Goal: Obtain resource: Download file/media

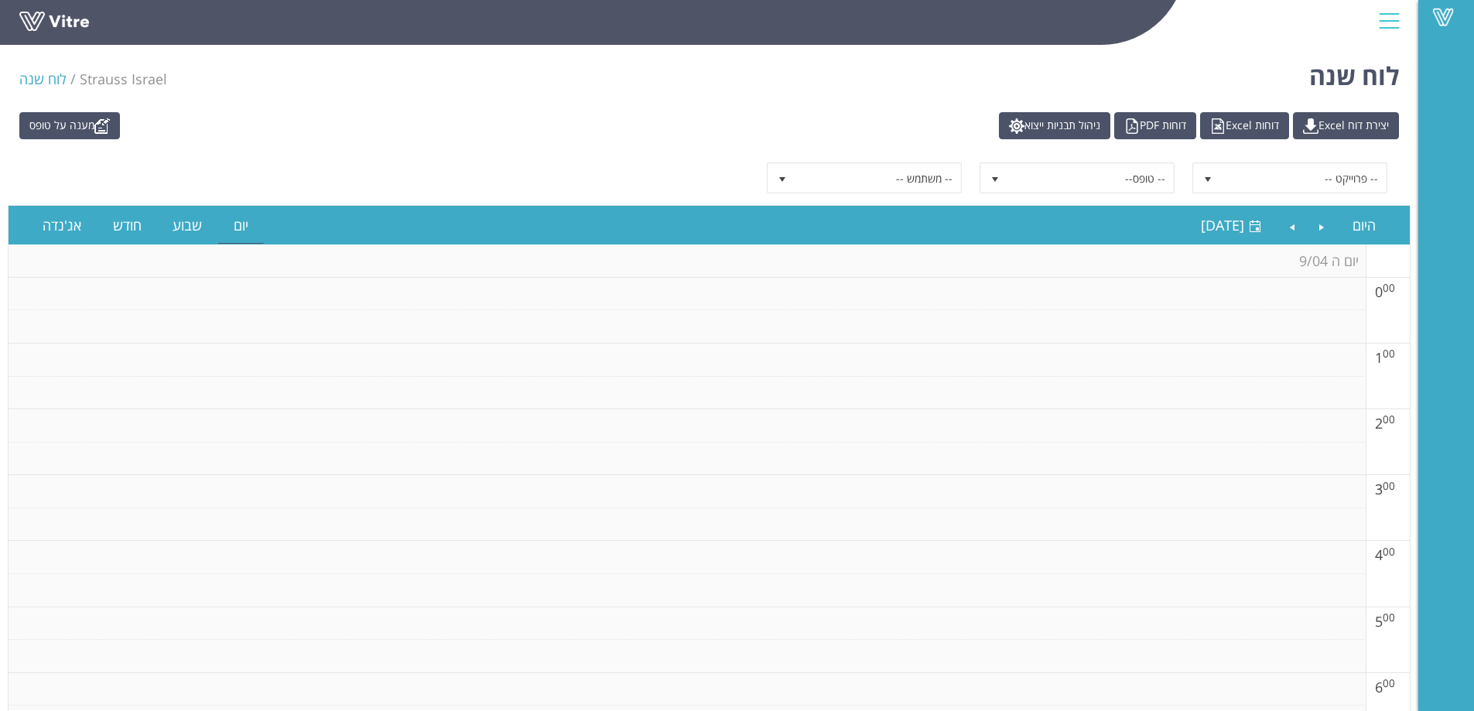
scroll to position [77, 0]
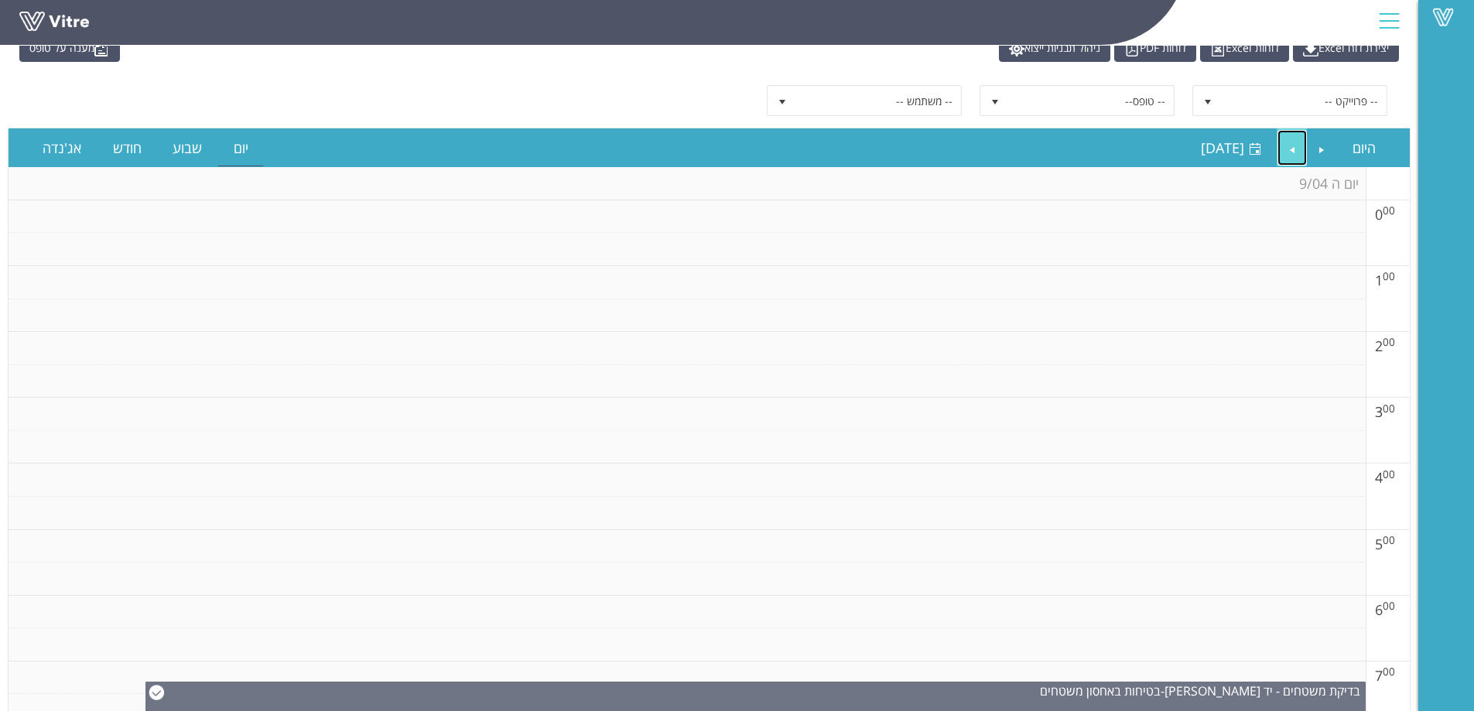
click at [1294, 154] on link "Next" at bounding box center [1292, 148] width 29 height 36
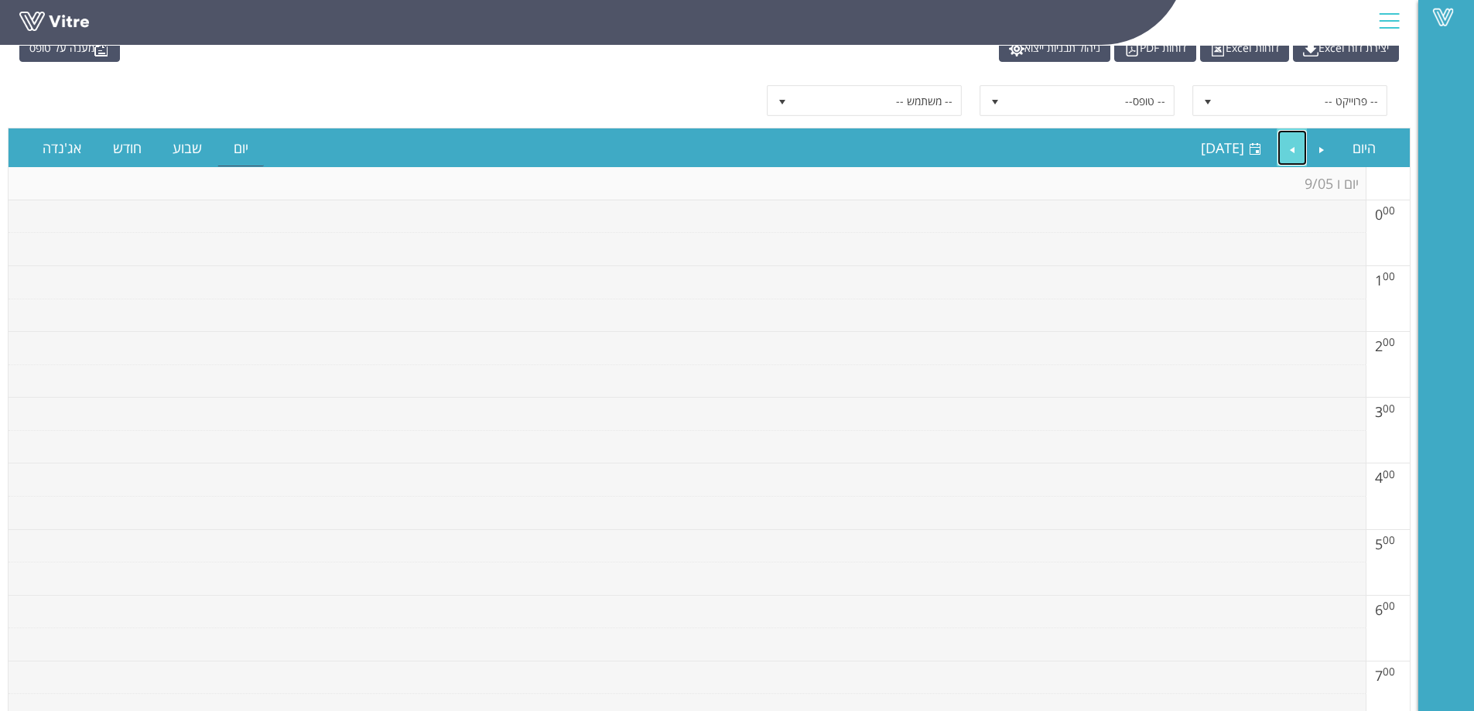
click at [1294, 154] on link "Next" at bounding box center [1292, 148] width 29 height 36
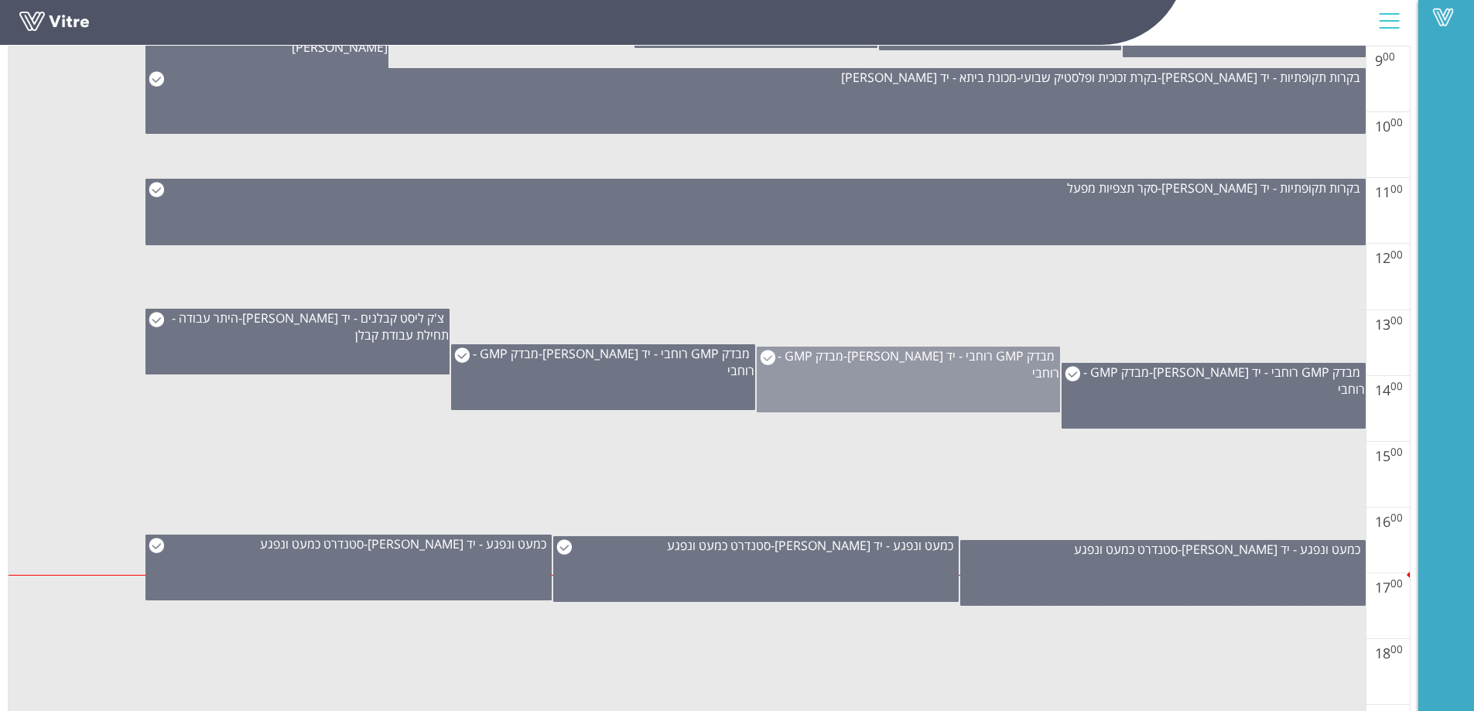
scroll to position [851, 0]
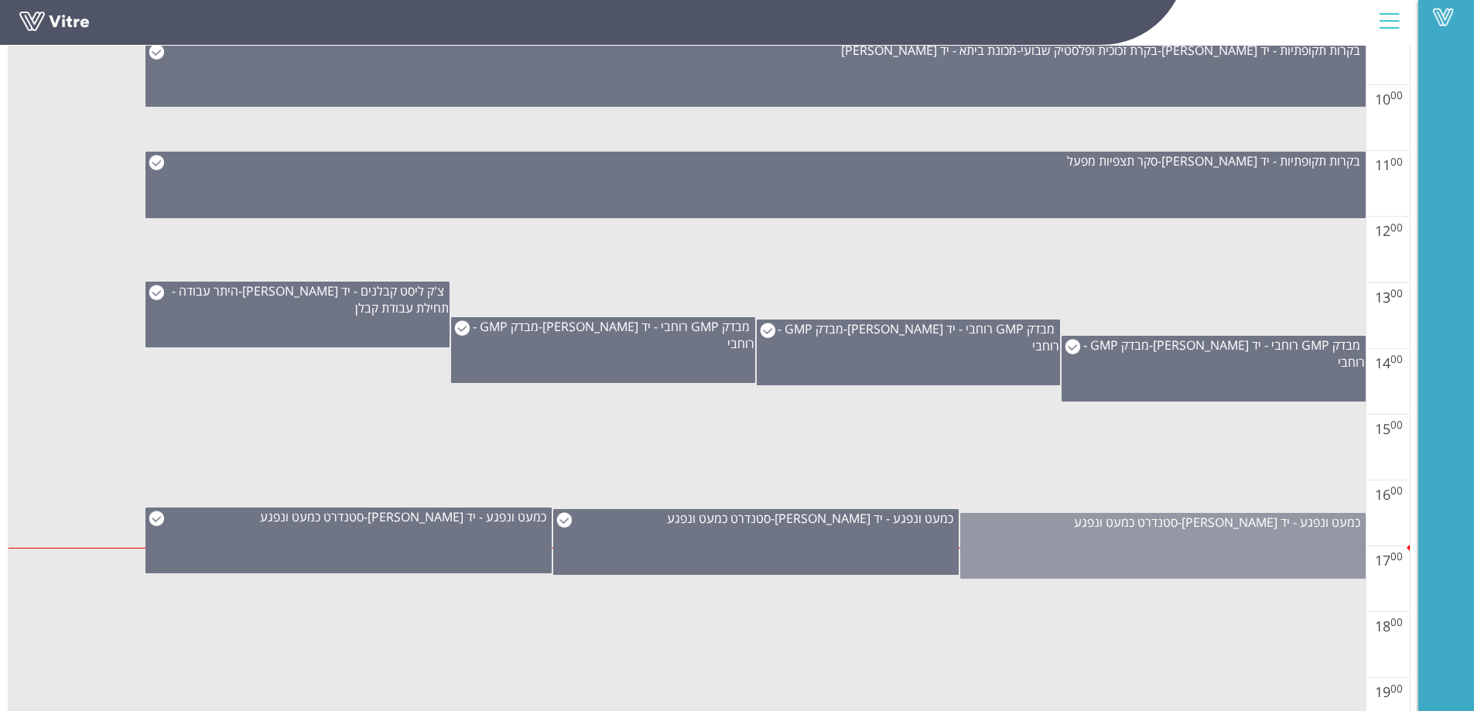
click at [1111, 546] on div "כמעט ונפגע - יד [PERSON_NAME] - סטנדרט כמעט ונפגע" at bounding box center [1164, 546] width 406 height 66
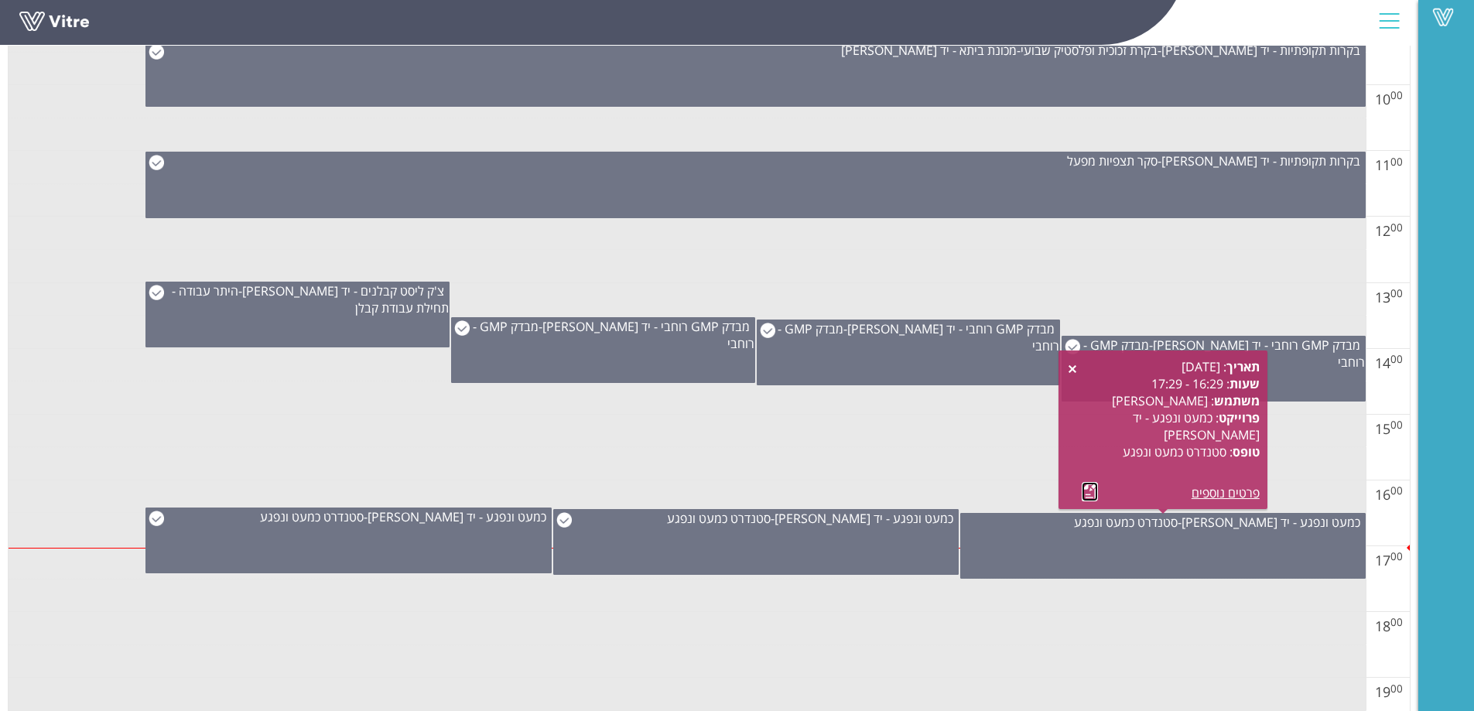
click at [1086, 495] on link at bounding box center [1090, 491] width 16 height 19
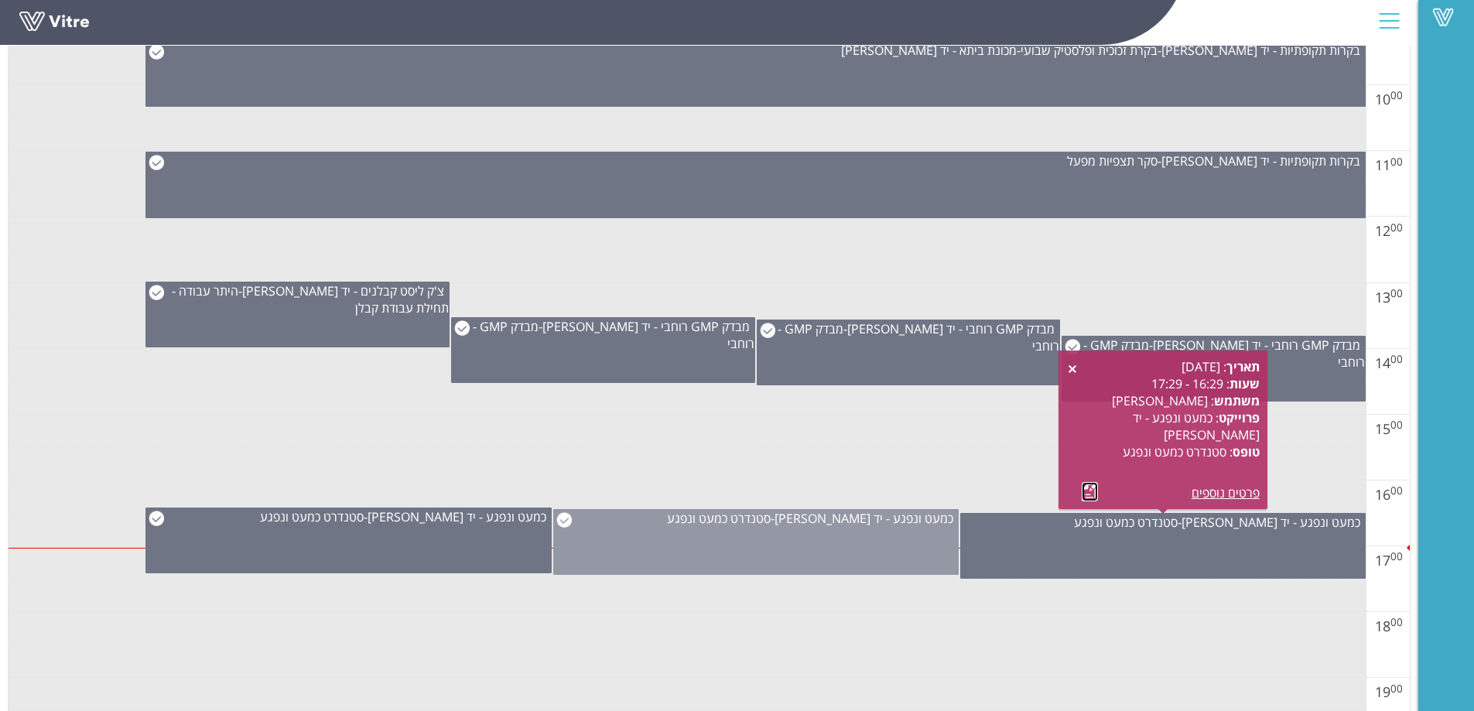
click at [725, 534] on div "כמעט ונפגע - יד [PERSON_NAME] - סטנדרט כמעט ונפגע" at bounding box center [756, 542] width 406 height 66
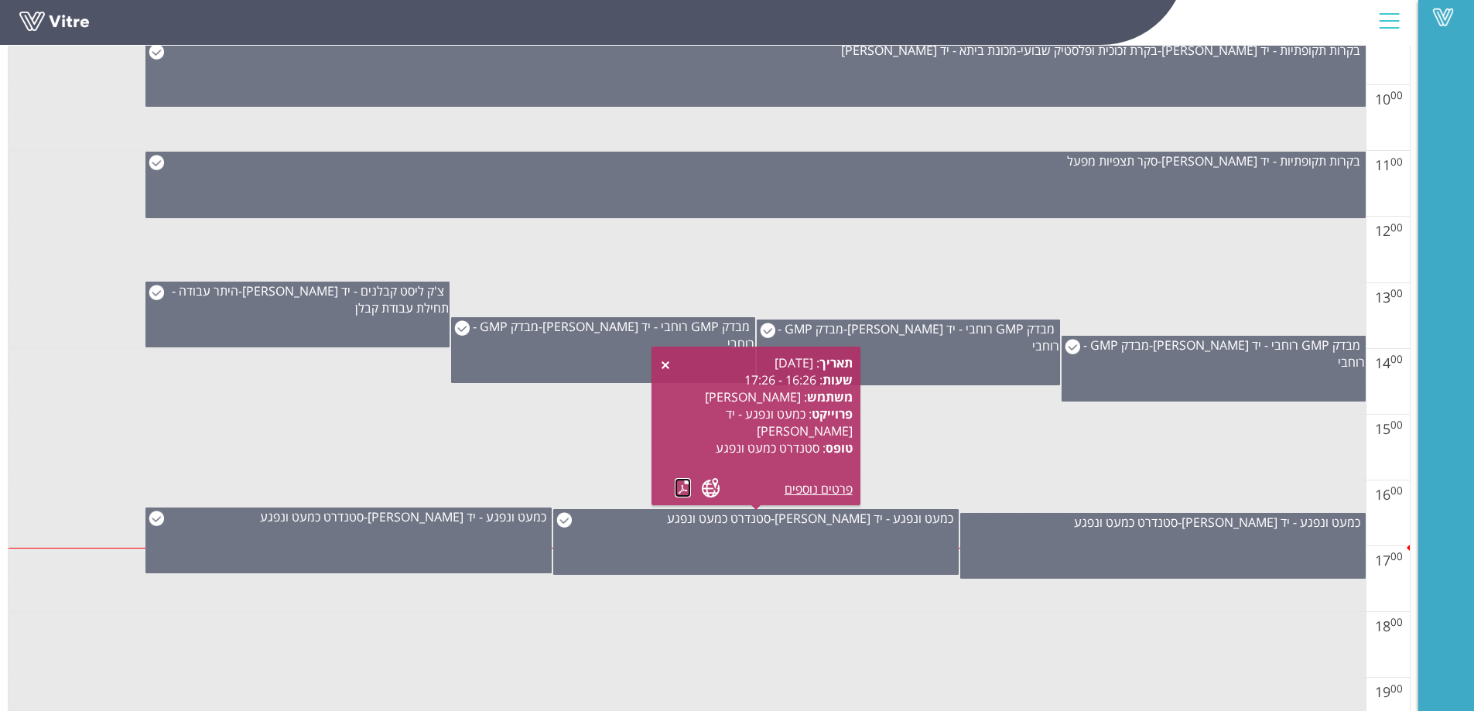
click at [681, 488] on link at bounding box center [683, 487] width 16 height 19
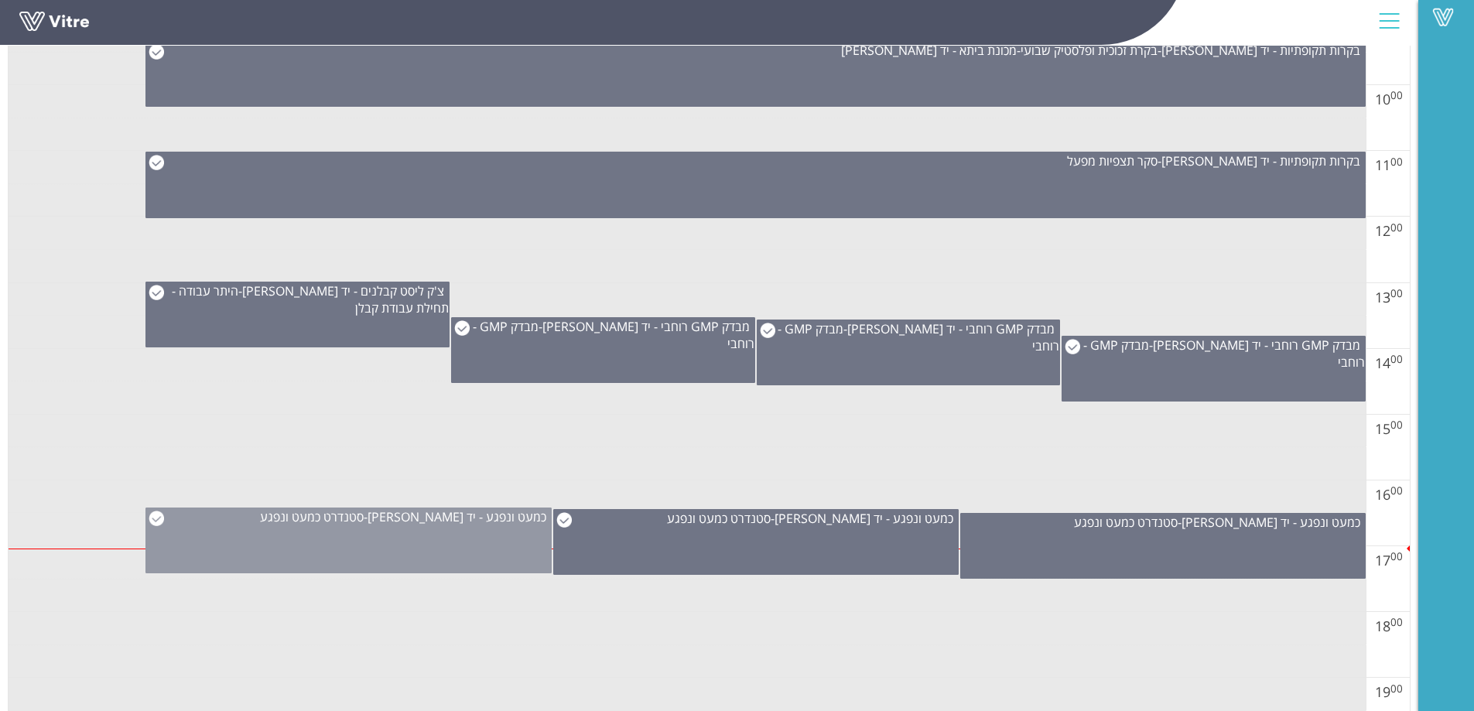
click at [434, 558] on div "כמעט ונפגע - יד [PERSON_NAME] - סטנדרט כמעט ונפגע" at bounding box center [349, 541] width 406 height 66
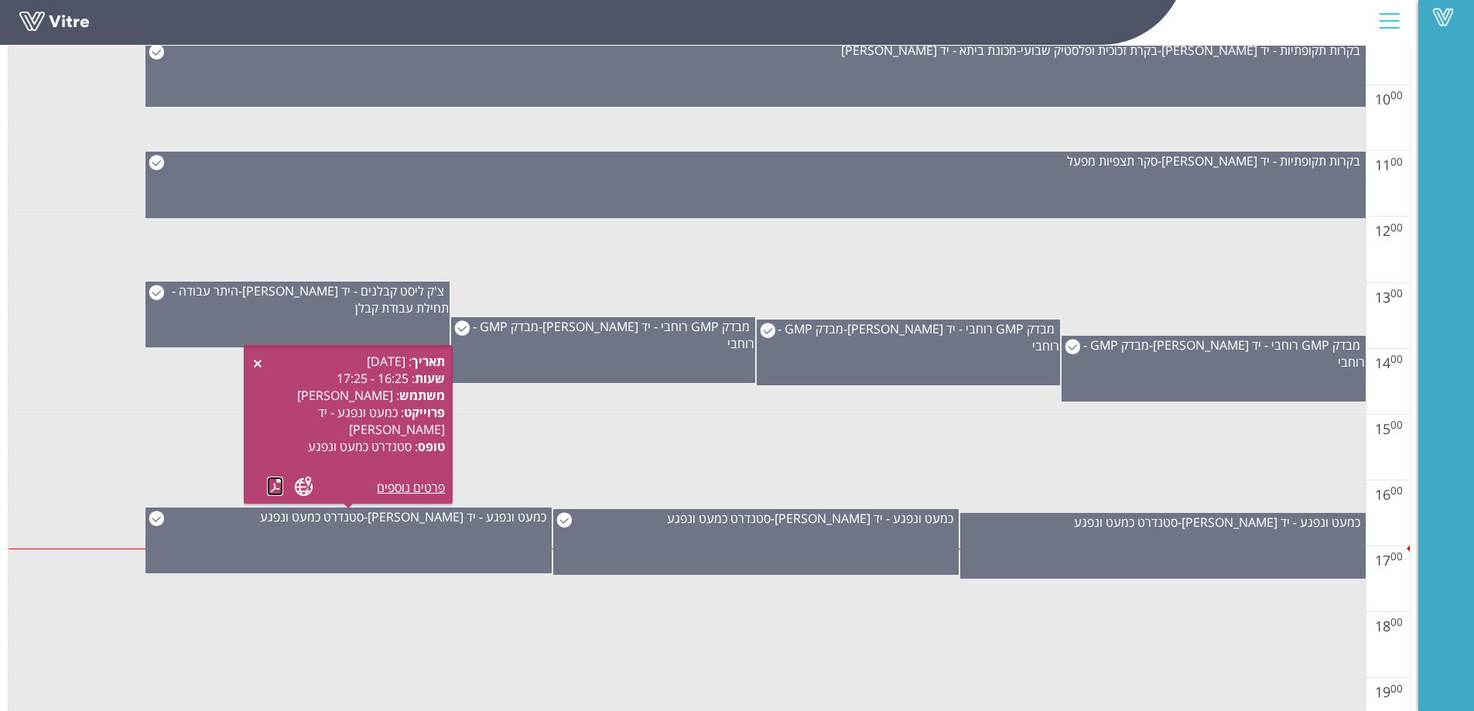
click at [276, 485] on link at bounding box center [275, 486] width 16 height 19
